Goal: Task Accomplishment & Management: Complete application form

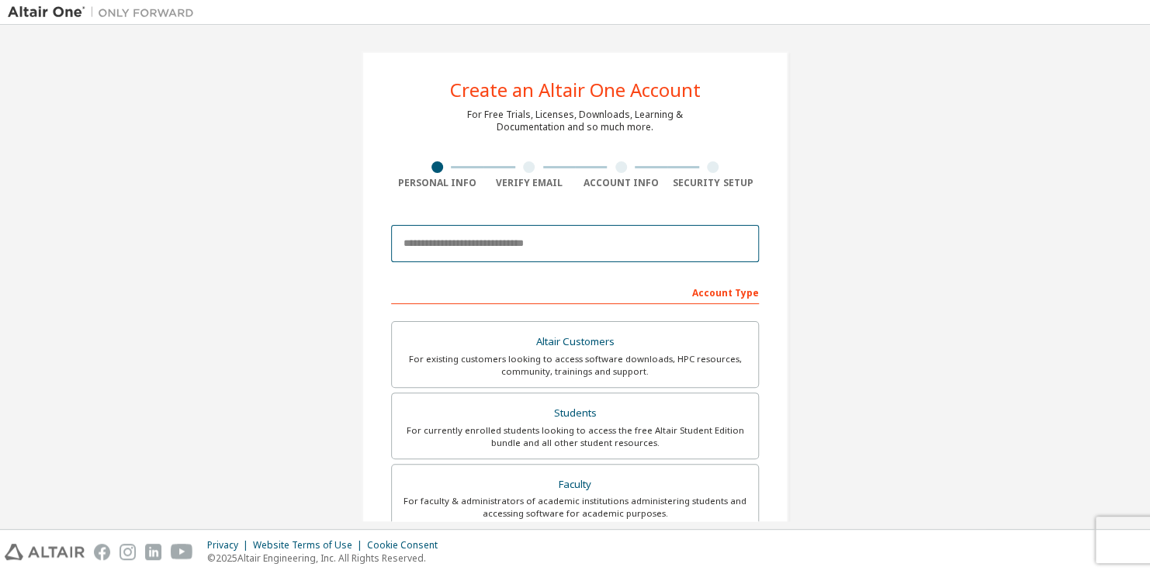
click at [530, 241] on input "email" at bounding box center [575, 243] width 368 height 37
type input "**********"
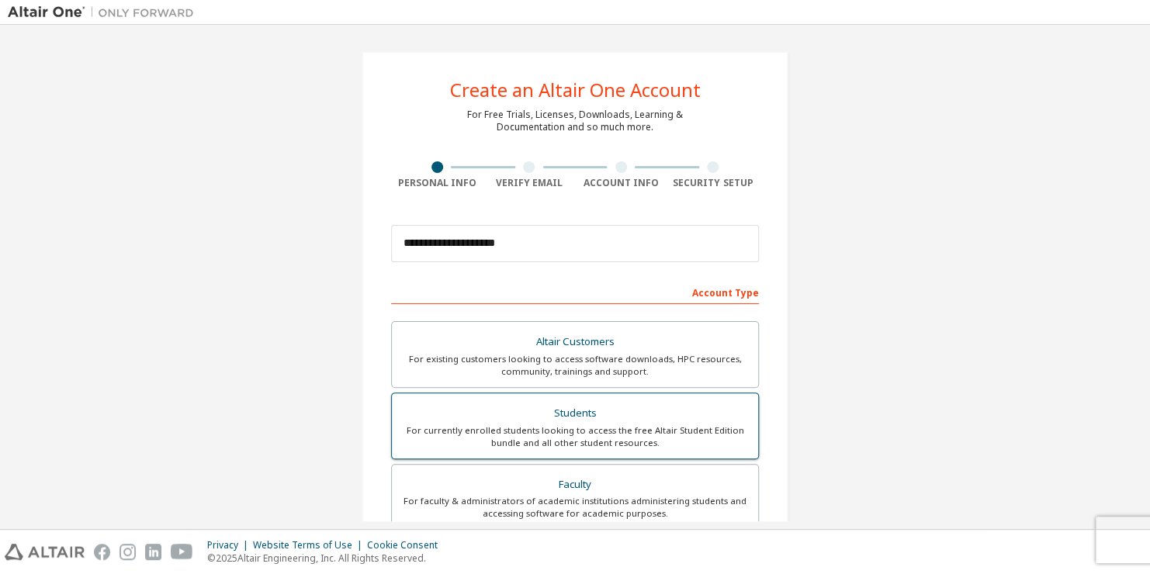
click at [640, 441] on div "For currently enrolled students looking to access the free Altair Student Editi…" at bounding box center [575, 437] width 348 height 25
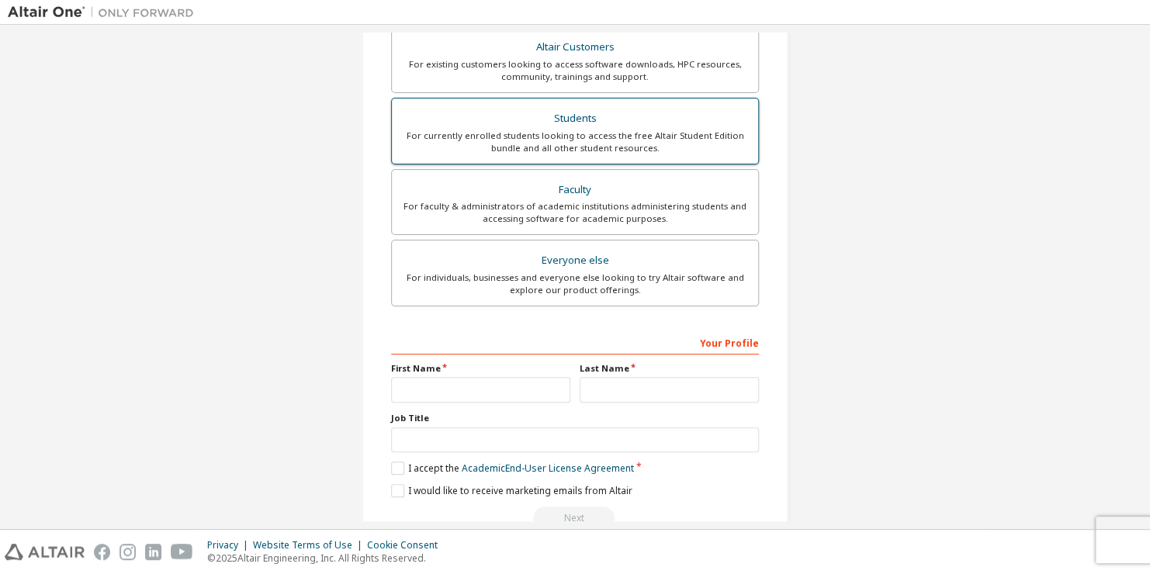
scroll to position [329, 0]
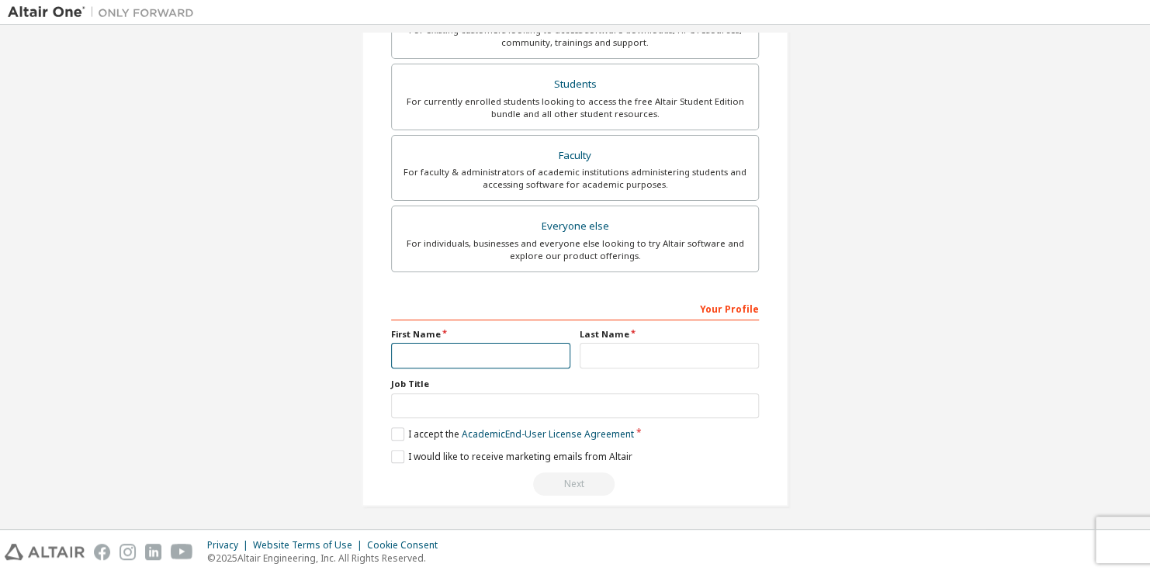
click at [479, 343] on input "text" at bounding box center [480, 356] width 179 height 26
type input "*******"
click at [634, 345] on input "text" at bounding box center [669, 356] width 179 height 26
type input "*"
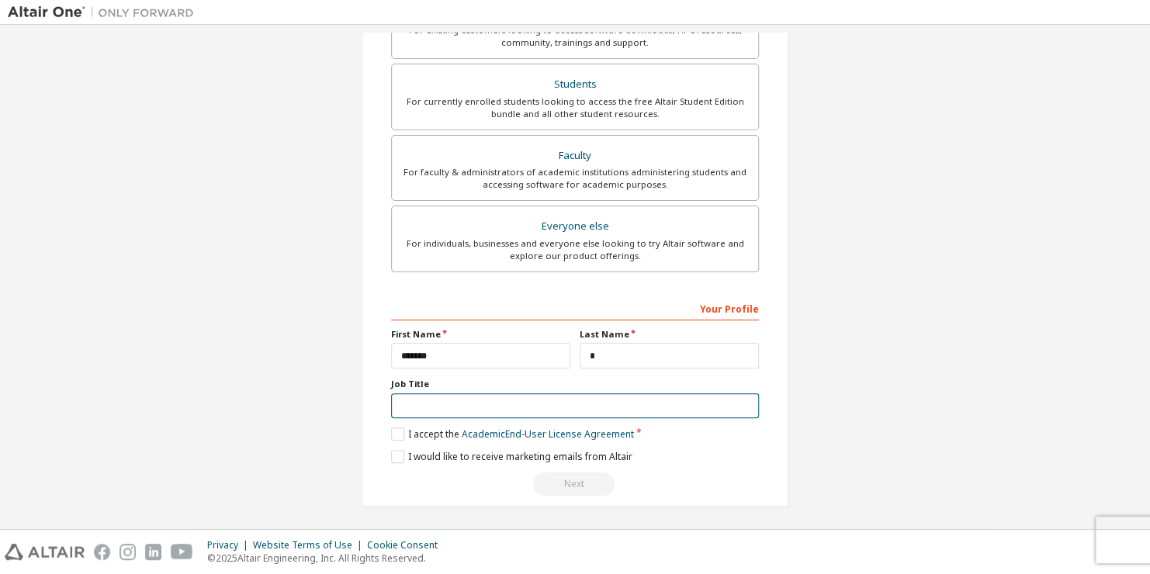
click at [569, 402] on input "text" at bounding box center [575, 406] width 368 height 26
type input "*******"
click at [400, 430] on label "I accept the Academic End-User License Agreement" at bounding box center [512, 434] width 243 height 13
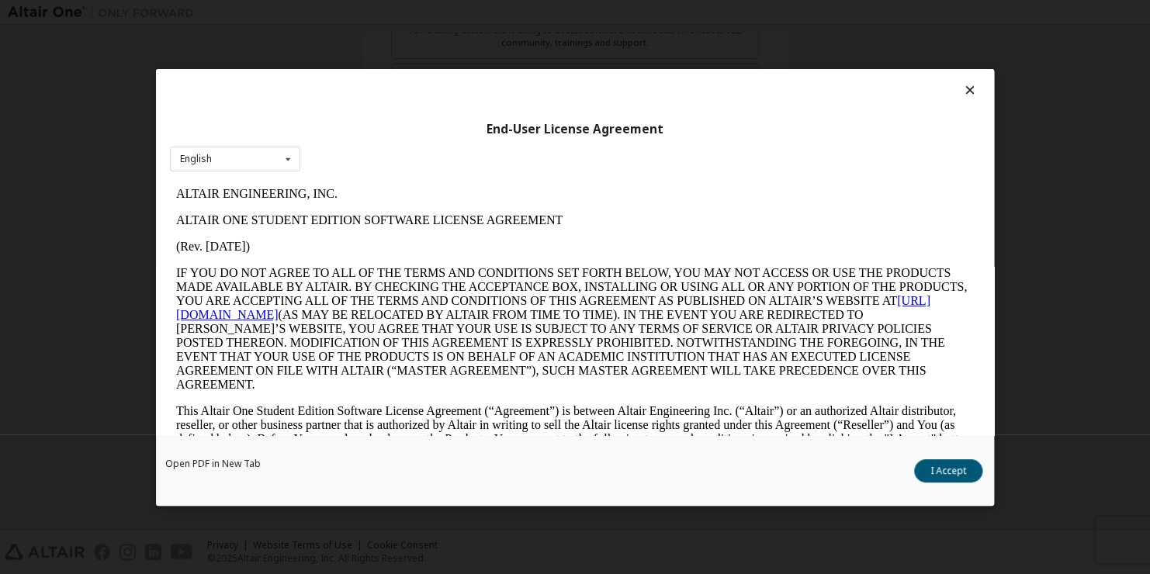
scroll to position [0, 0]
click at [957, 472] on button "I Accept" at bounding box center [948, 470] width 68 height 23
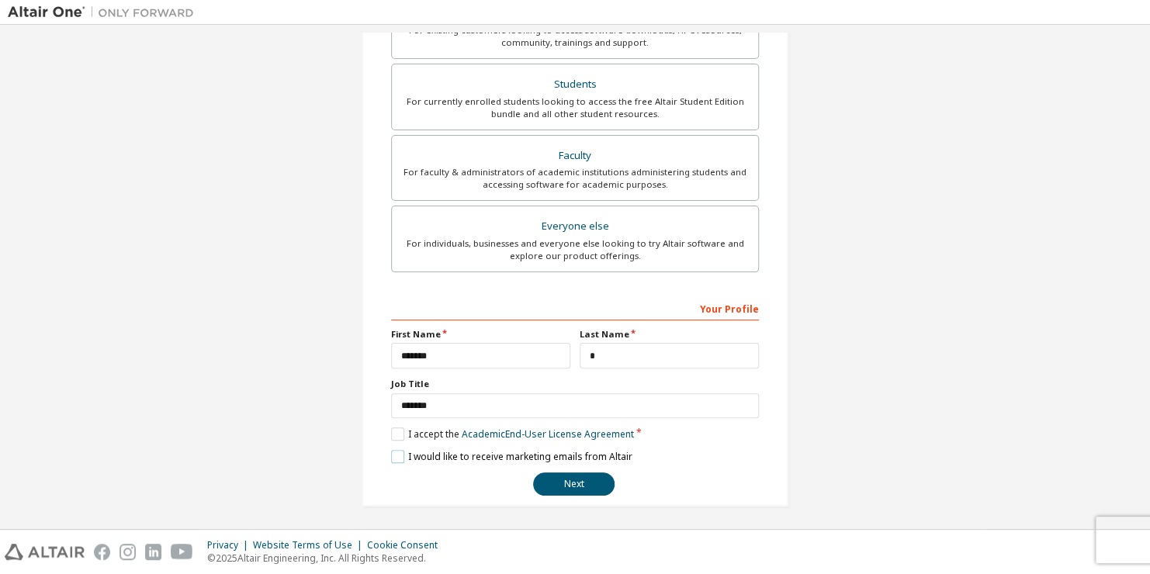
click at [391, 453] on label "I would like to receive marketing emails from Altair" at bounding box center [511, 456] width 241 height 13
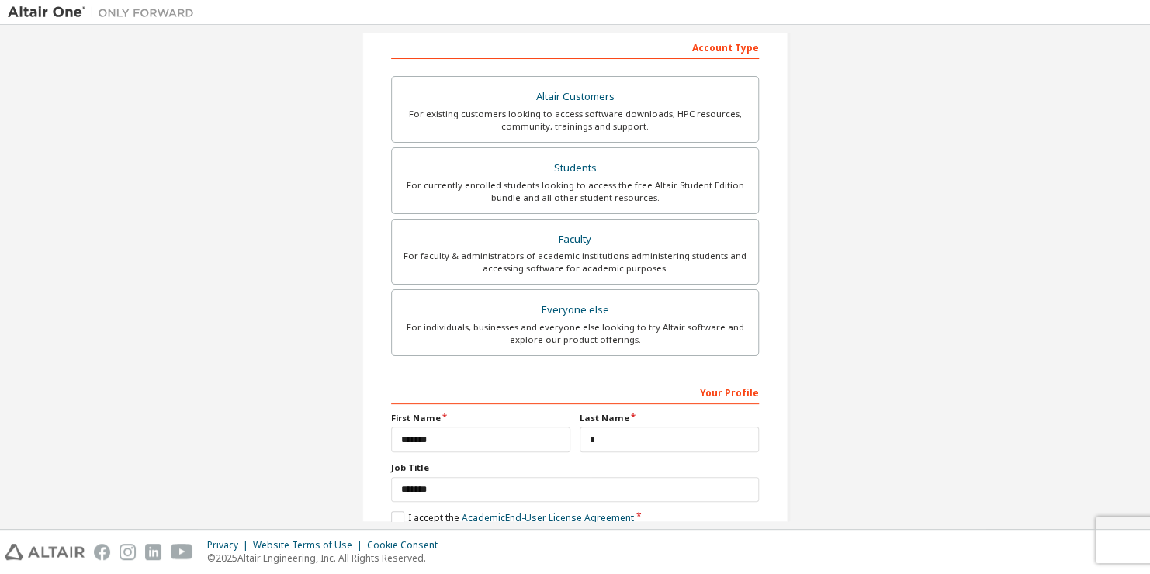
scroll to position [329, 0]
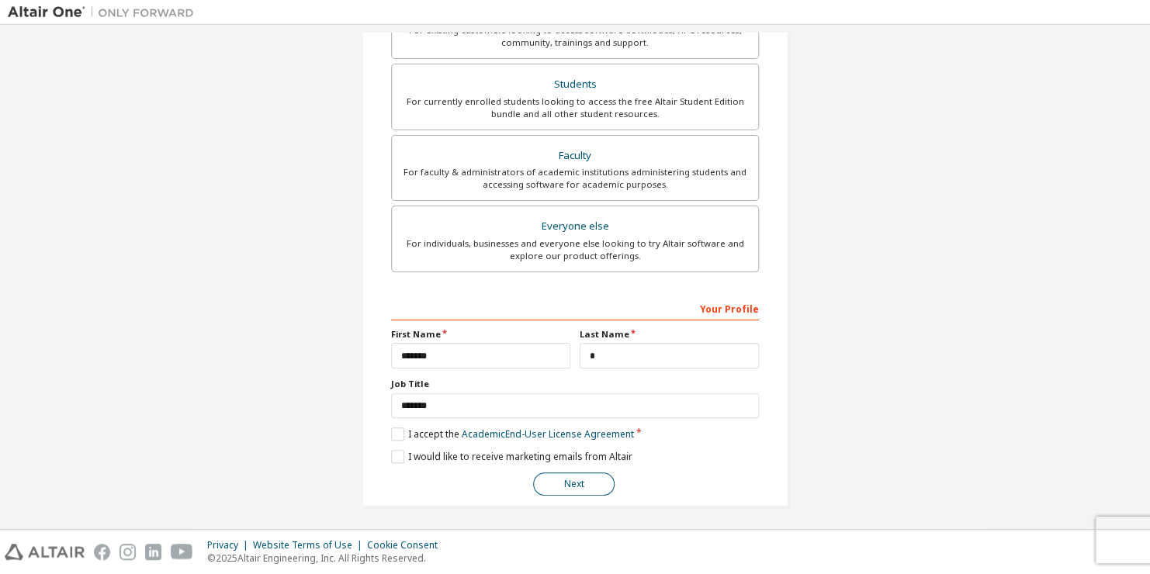
click at [594, 484] on button "Next" at bounding box center [573, 484] width 81 height 23
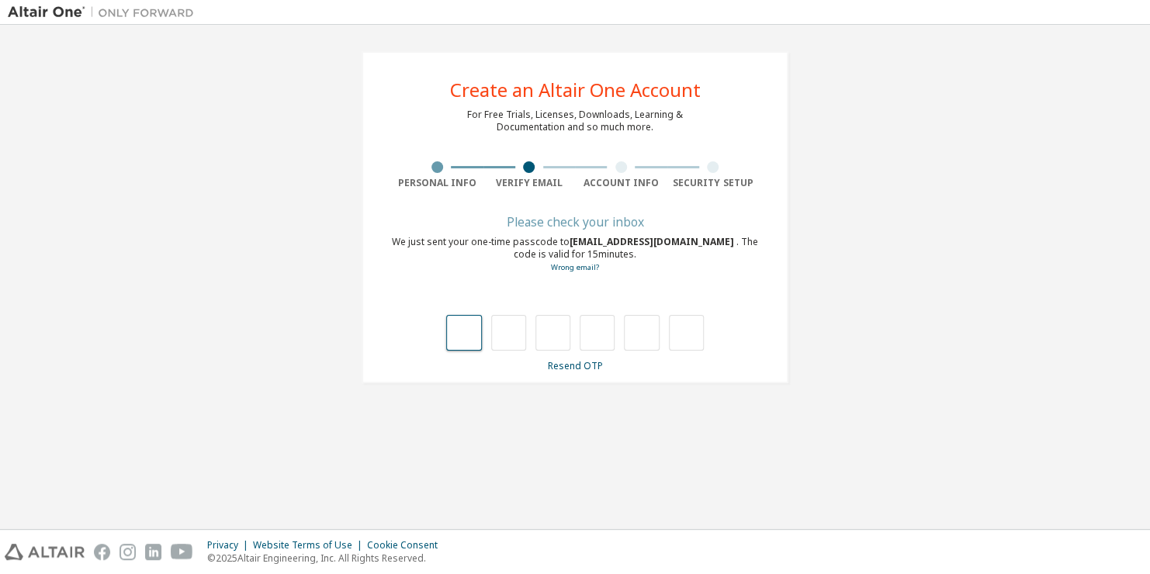
type input "*"
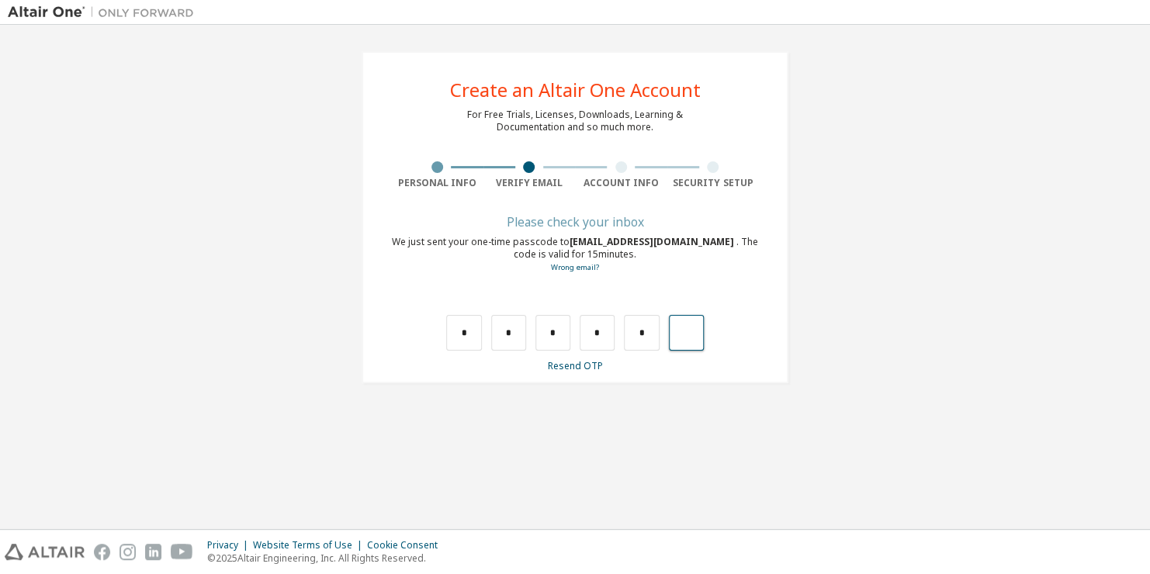
type input "*"
